Goal: Find contact information: Find contact information

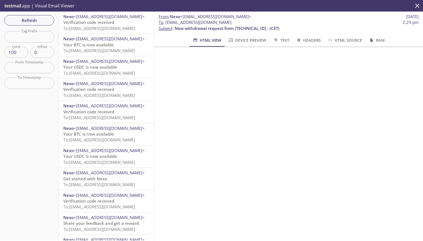
click at [192, 23] on span "To : [EMAIL_ADDRESS][DOMAIN_NAME]" at bounding box center [195, 22] width 73 height 6
drag, startPoint x: 168, startPoint y: 23, endPoint x: 216, endPoint y: 23, distance: 48.0
click at [215, 23] on span "To : [EMAIL_ADDRESS][DOMAIN_NAME]" at bounding box center [195, 22] width 73 height 6
drag, startPoint x: 217, startPoint y: 22, endPoint x: 166, endPoint y: 23, distance: 50.7
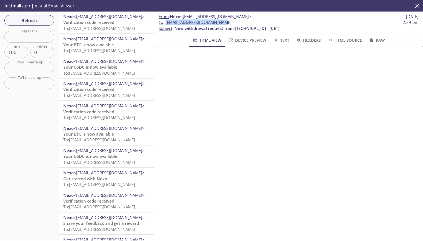
click at [166, 23] on span "To : [EMAIL_ADDRESS][DOMAIN_NAME]" at bounding box center [195, 22] width 73 height 6
copy span "registrations.qanexoholder"
click at [170, 23] on span "To : [EMAIL_ADDRESS][DOMAIN_NAME]" at bounding box center [195, 22] width 73 height 6
drag, startPoint x: 166, startPoint y: 23, endPoint x: 306, endPoint y: 11, distance: 140.6
click at [262, 20] on span "To : [EMAIL_ADDRESS][DOMAIN_NAME] 2:29 pm" at bounding box center [289, 22] width 260 height 6
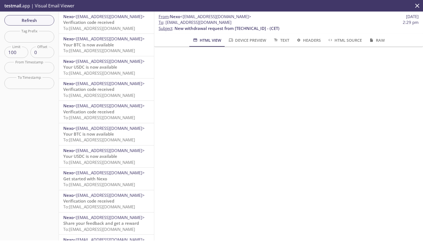
copy span "[EMAIL_ADDRESS][DOMAIN_NAME]"
